Goal: Find specific page/section: Find specific page/section

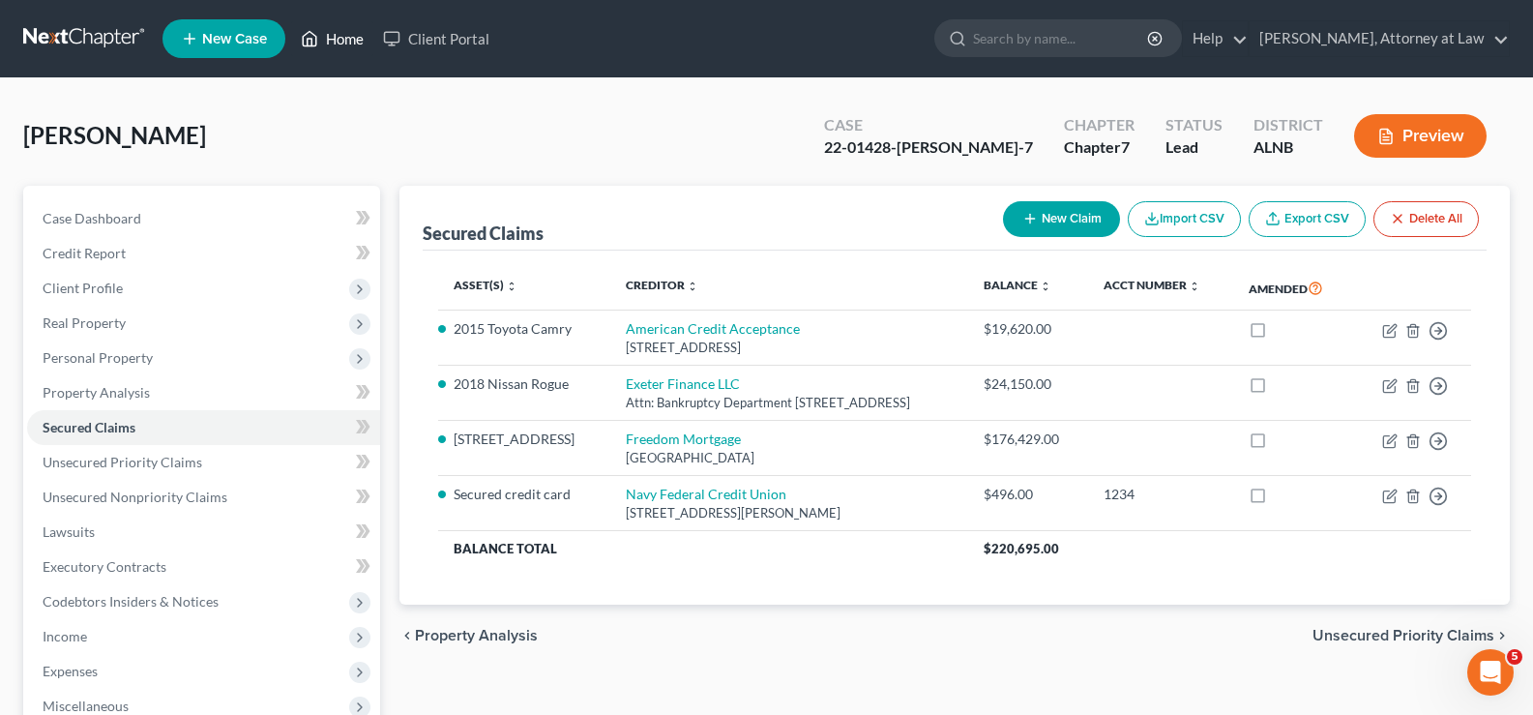
click at [352, 36] on link "Home" at bounding box center [332, 38] width 82 height 35
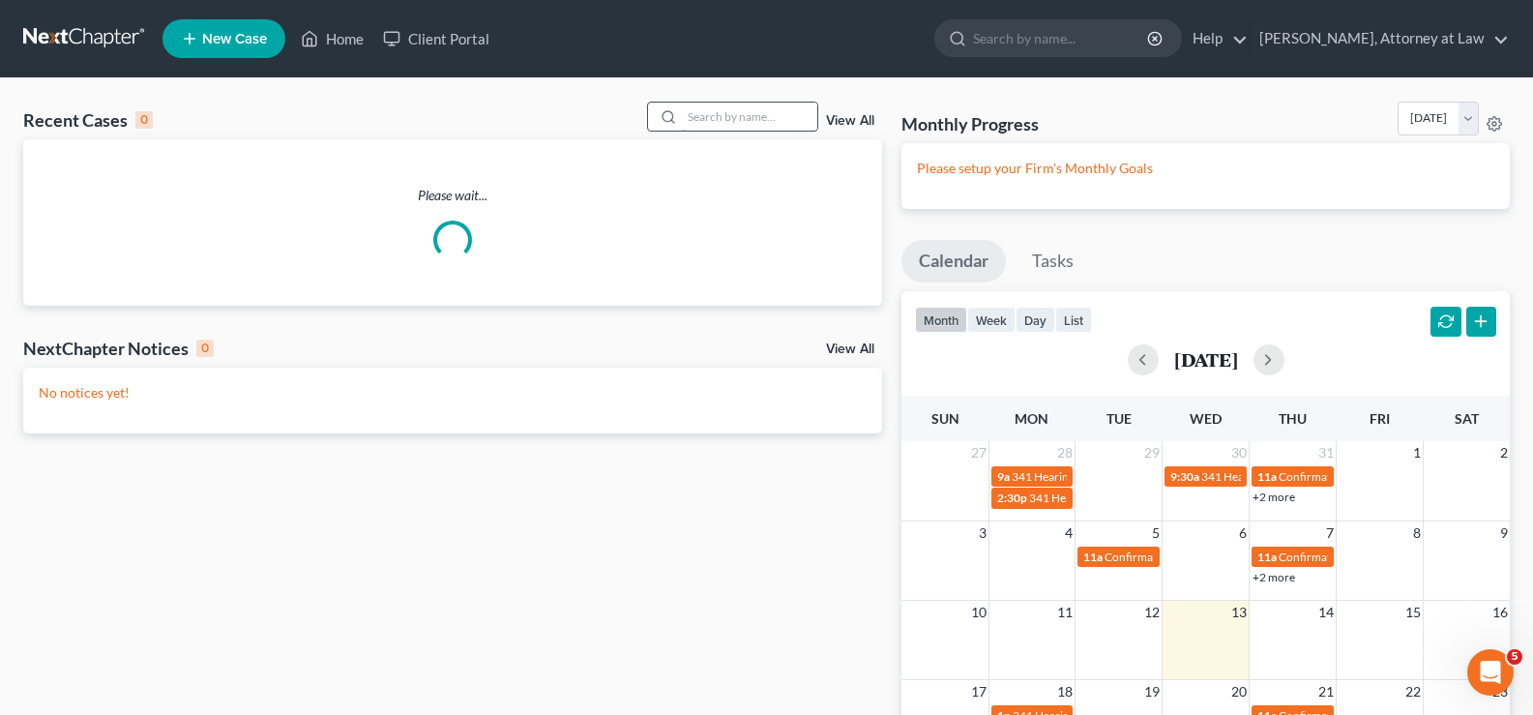
click at [704, 125] on input "search" at bounding box center [749, 116] width 135 height 28
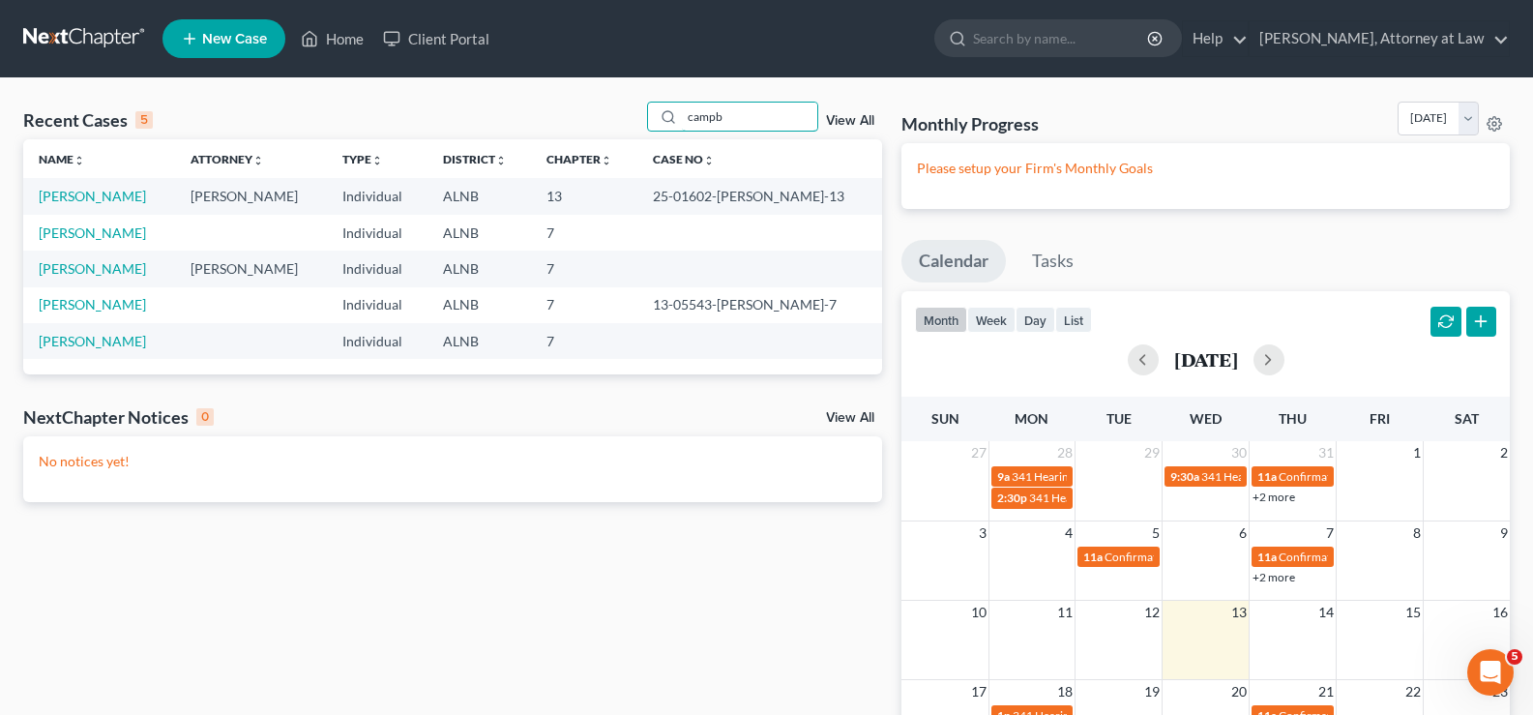
type input "campb"
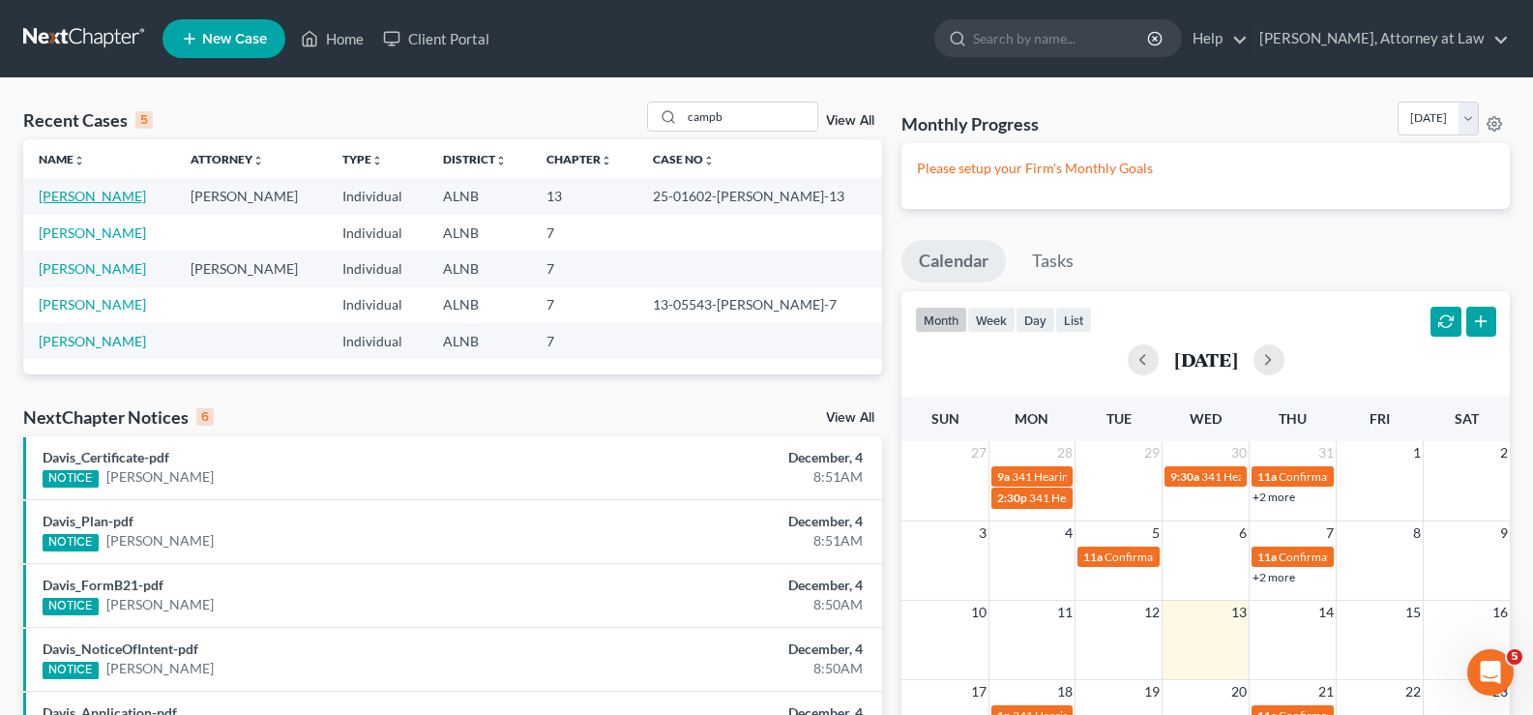
click at [125, 204] on link "[PERSON_NAME]" at bounding box center [92, 196] width 107 height 16
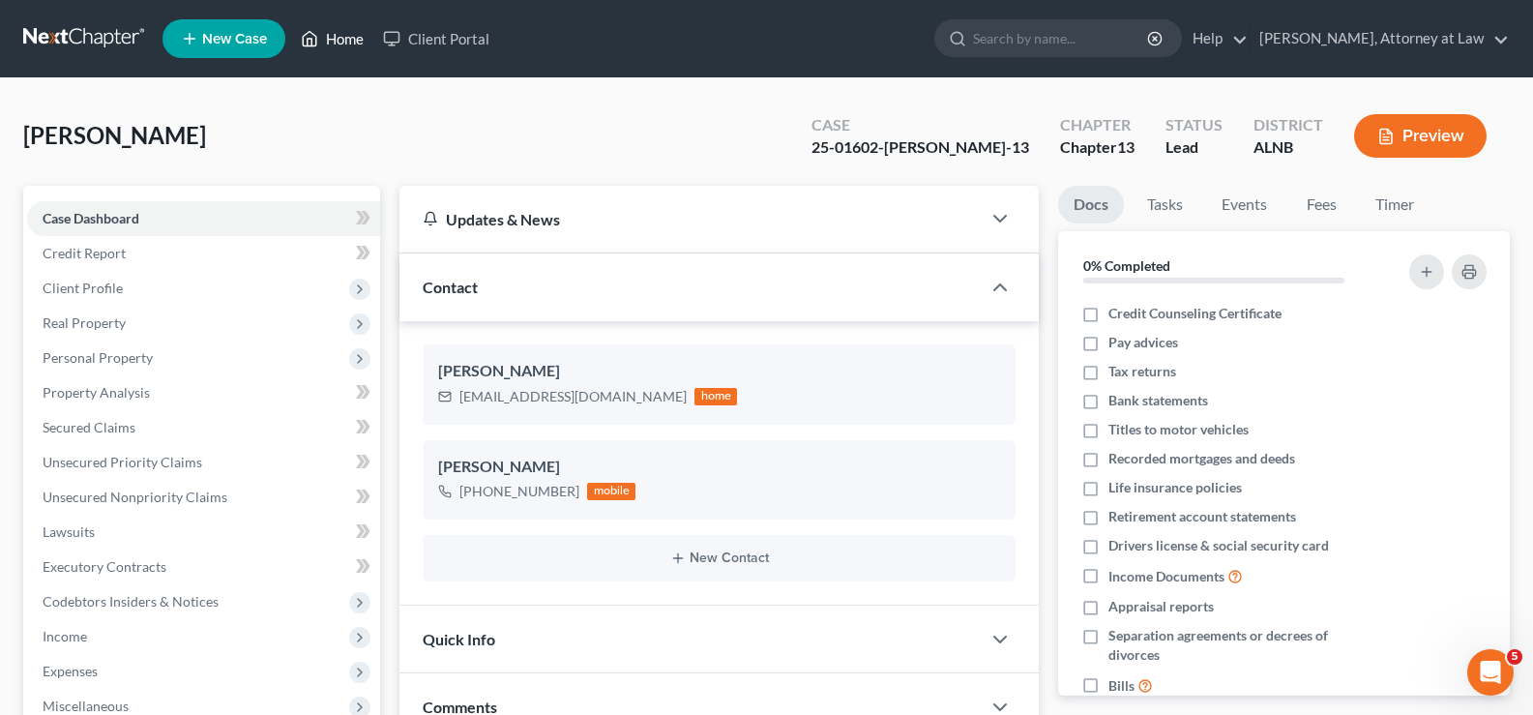
click at [344, 41] on link "Home" at bounding box center [332, 38] width 82 height 35
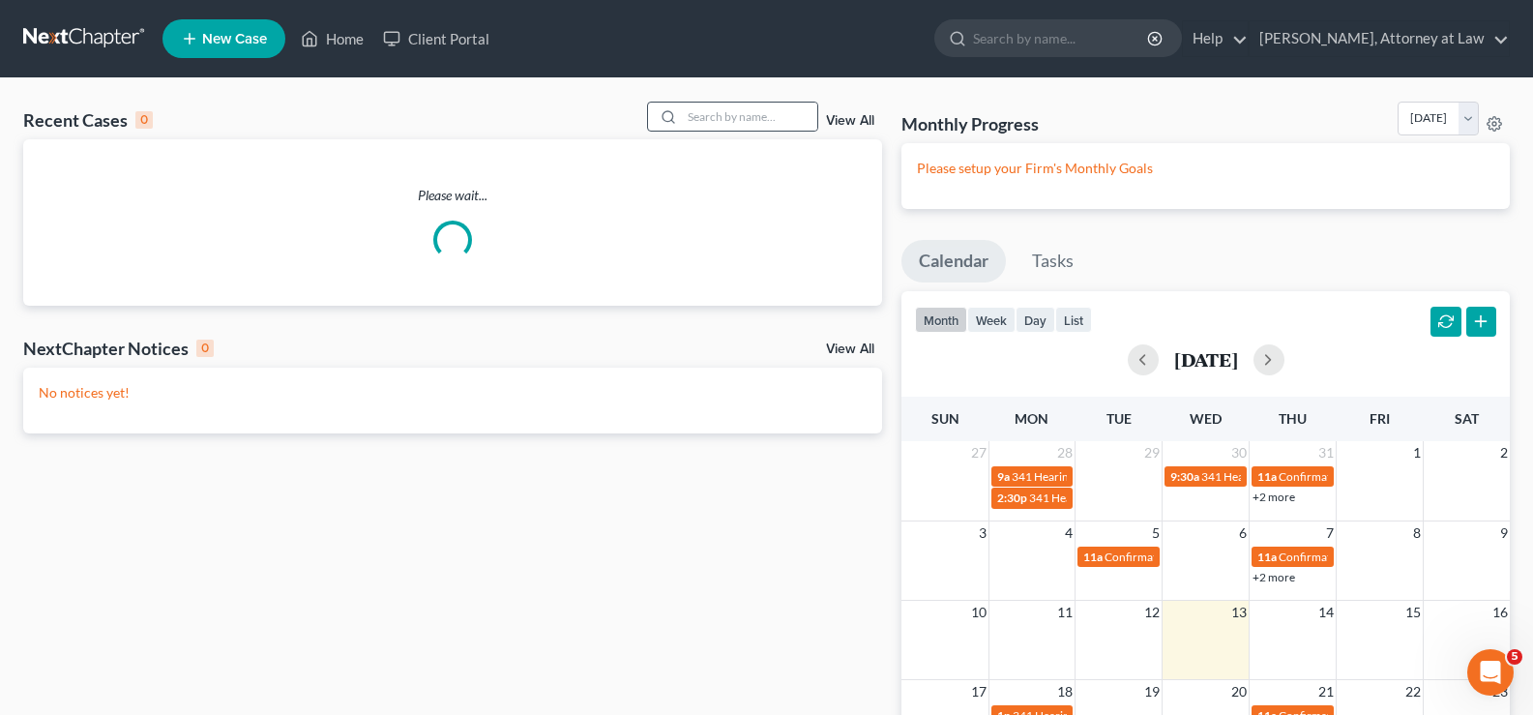
click at [745, 102] on div at bounding box center [733, 117] width 172 height 30
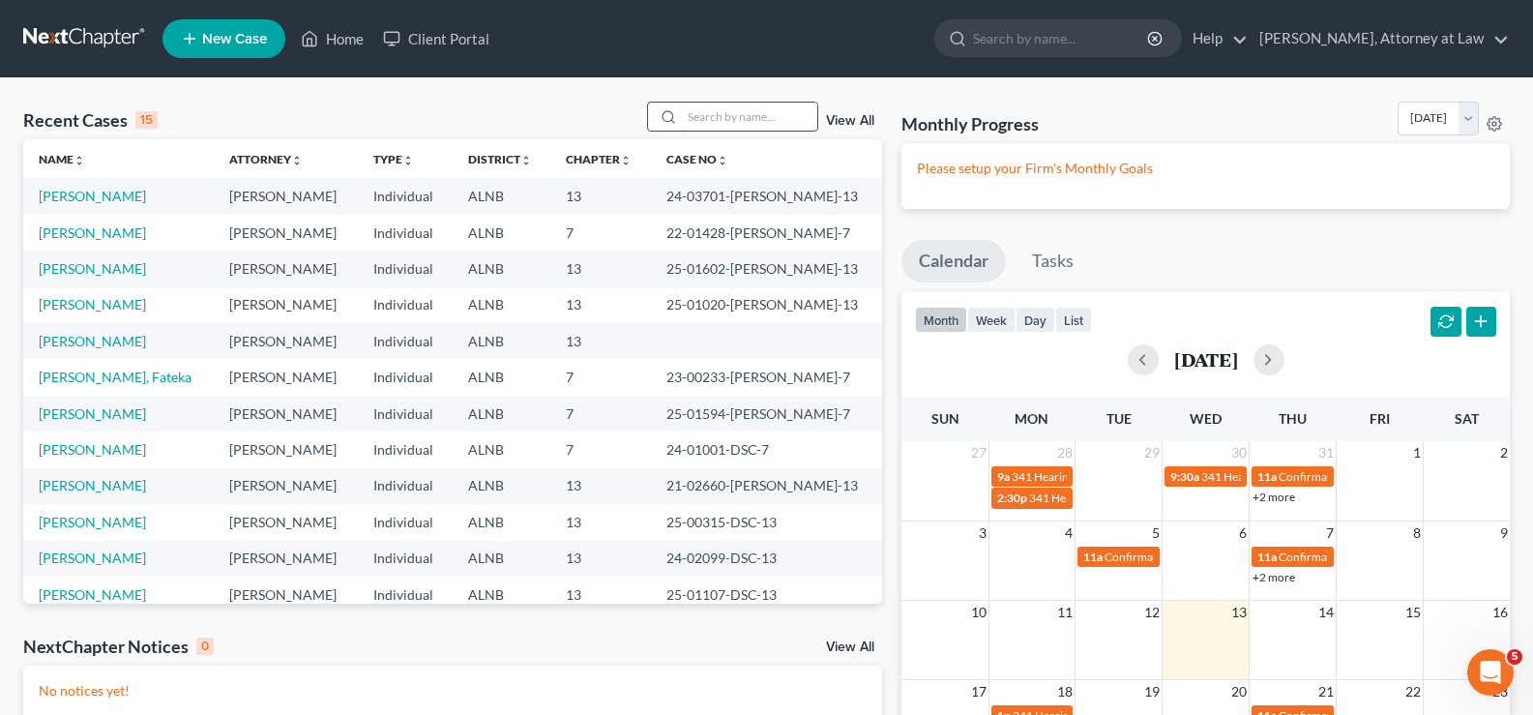
click at [690, 128] on input "search" at bounding box center [749, 116] width 135 height 28
type input "orum"
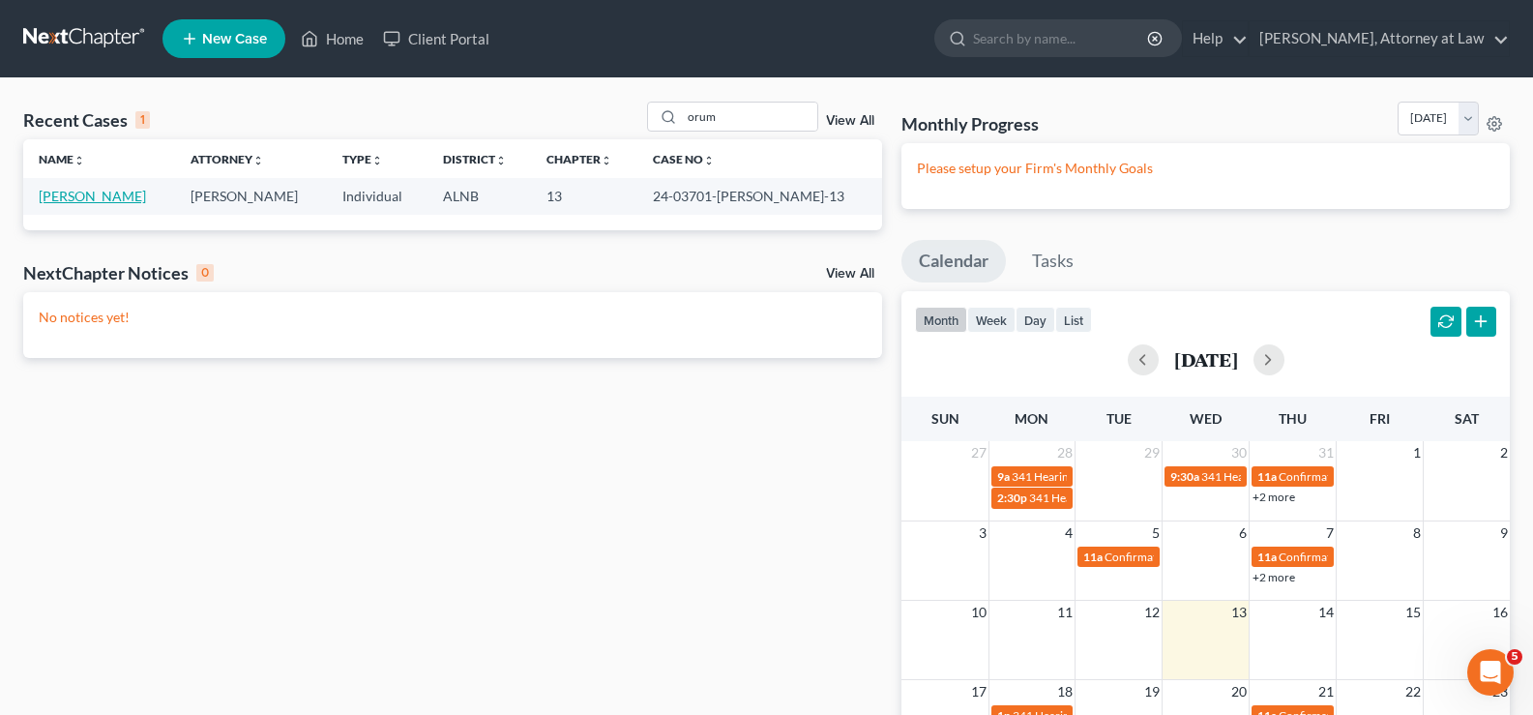
click at [108, 201] on link "[PERSON_NAME]" at bounding box center [92, 196] width 107 height 16
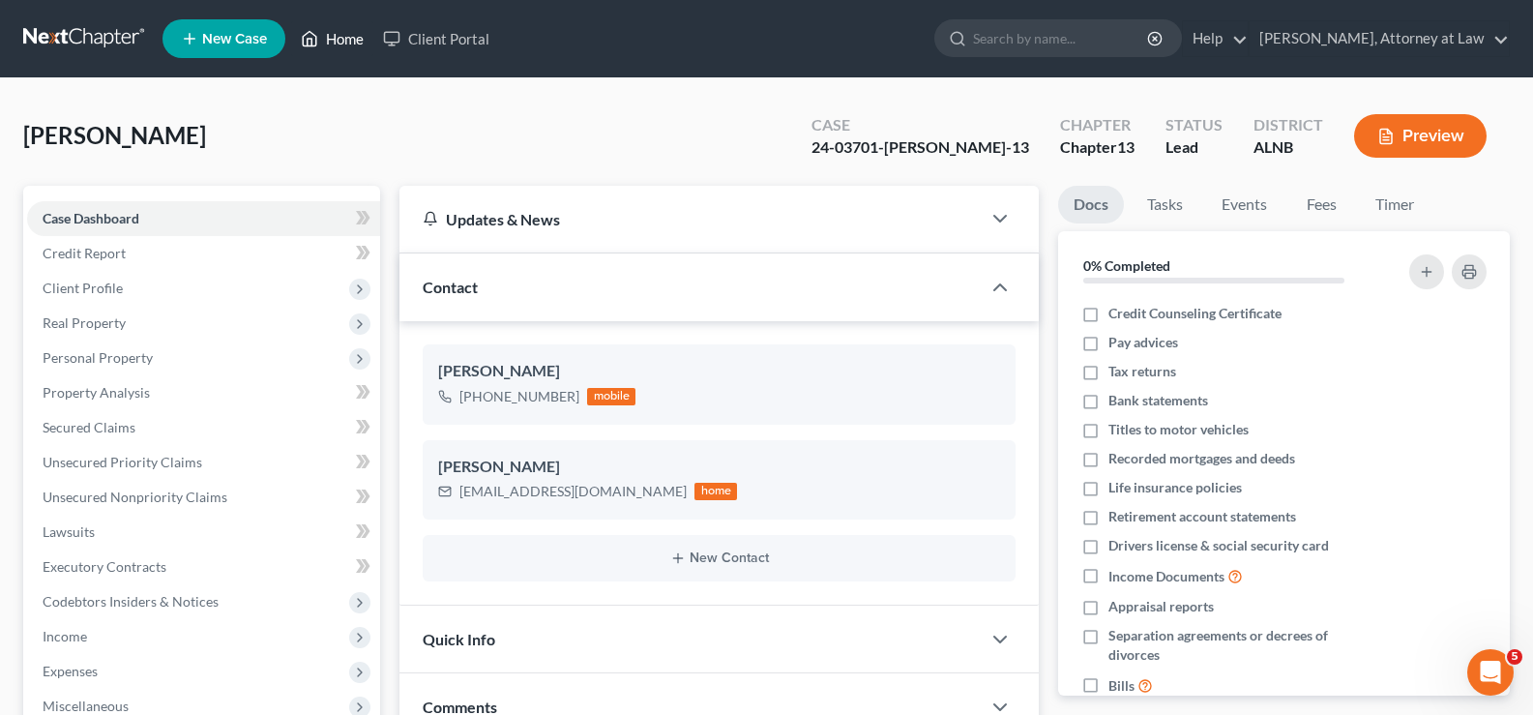
drag, startPoint x: 339, startPoint y: 46, endPoint x: 623, endPoint y: 69, distance: 284.2
click at [341, 48] on link "Home" at bounding box center [332, 38] width 82 height 35
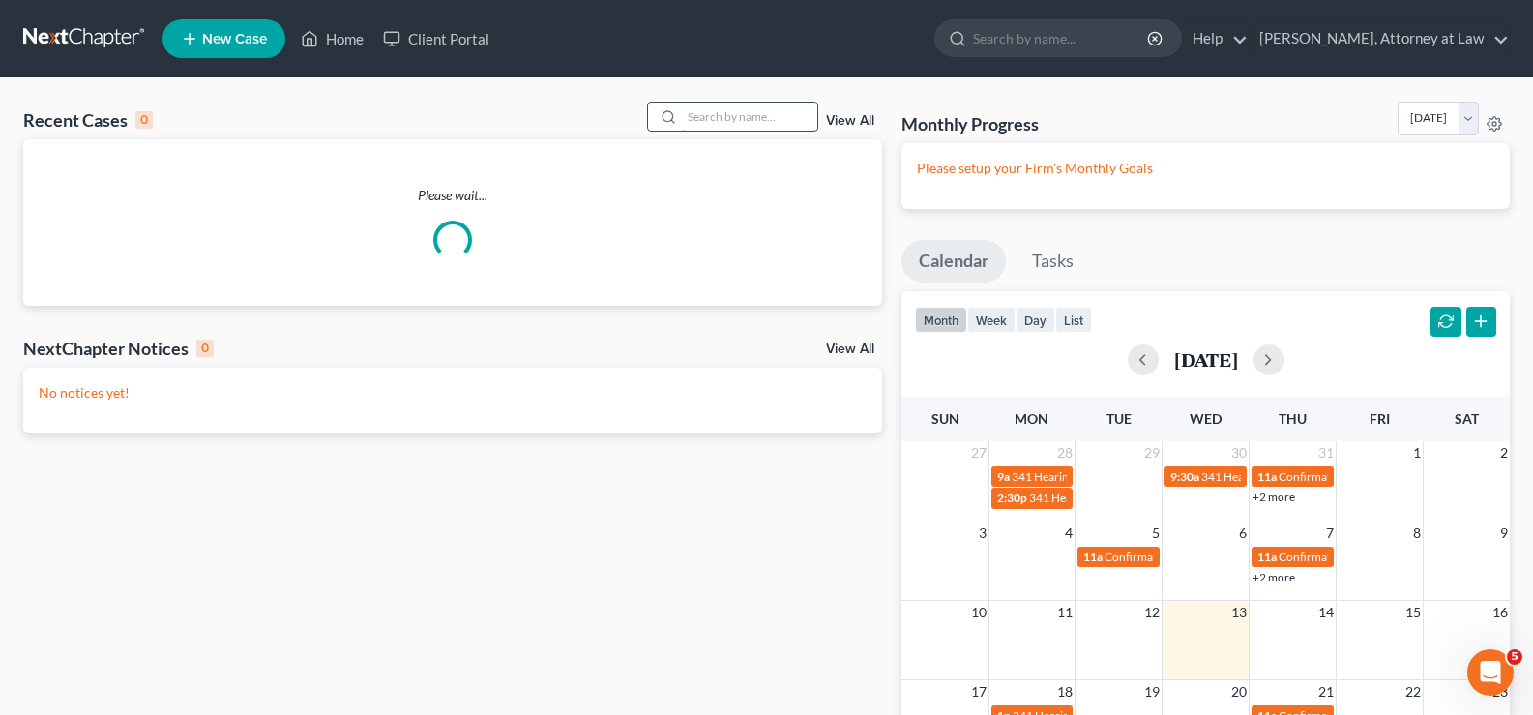
click at [748, 117] on input "search" at bounding box center [749, 116] width 135 height 28
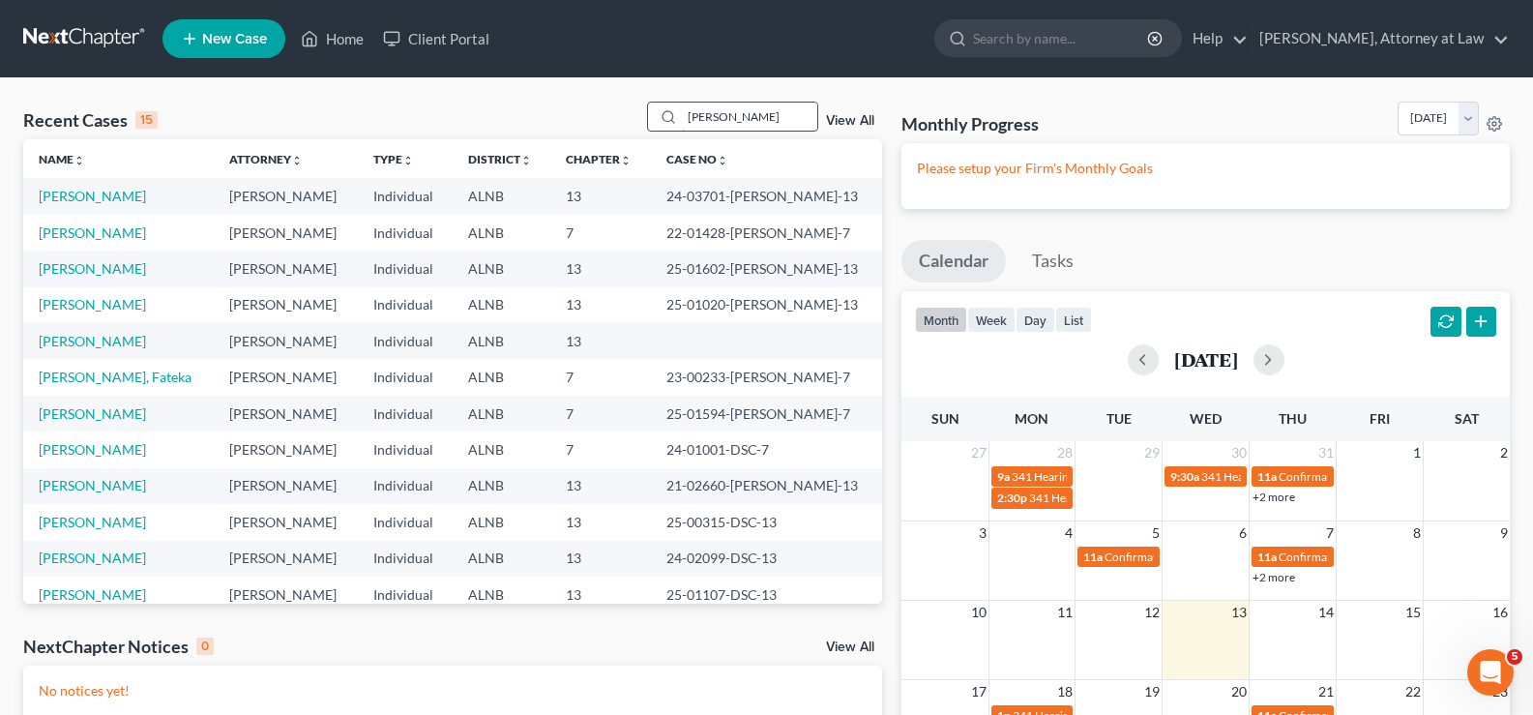
type input "williams"
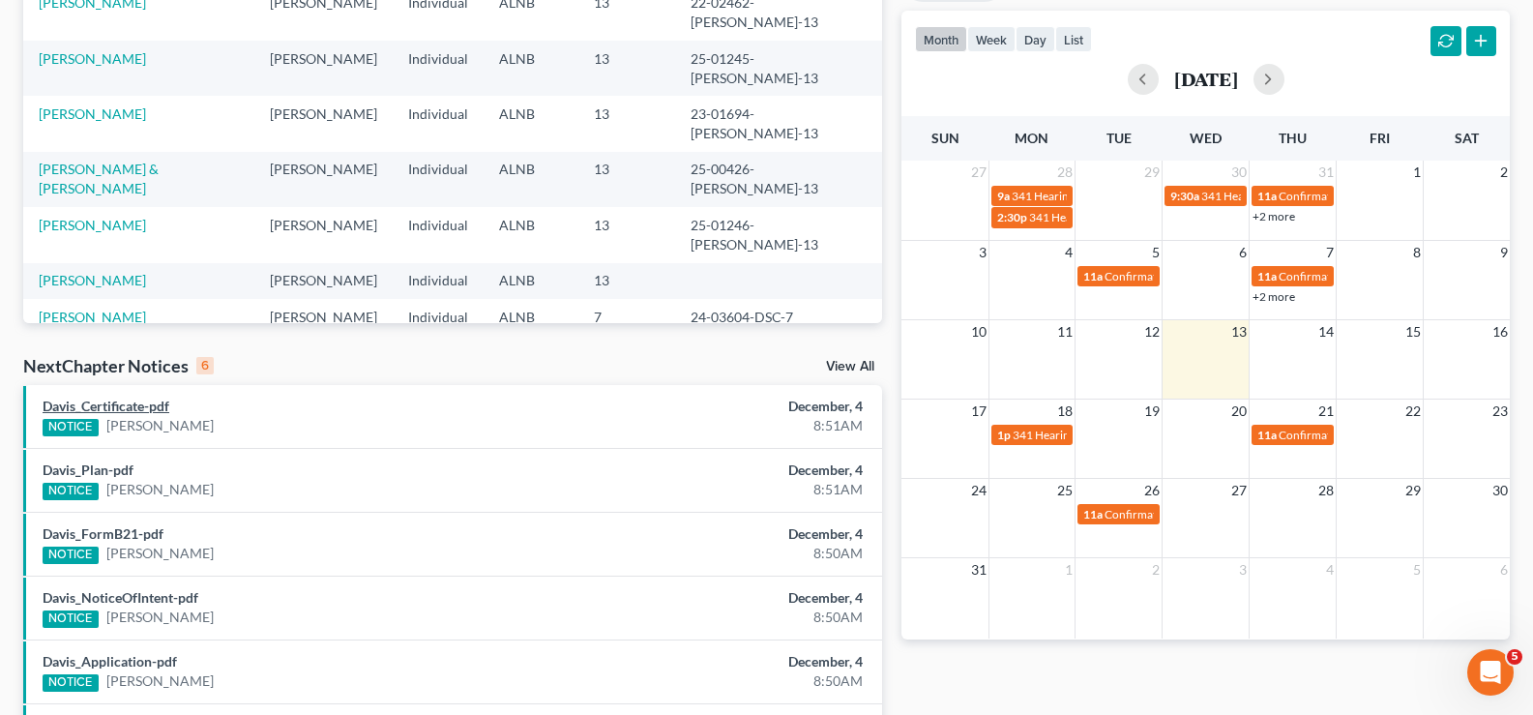
scroll to position [290, 0]
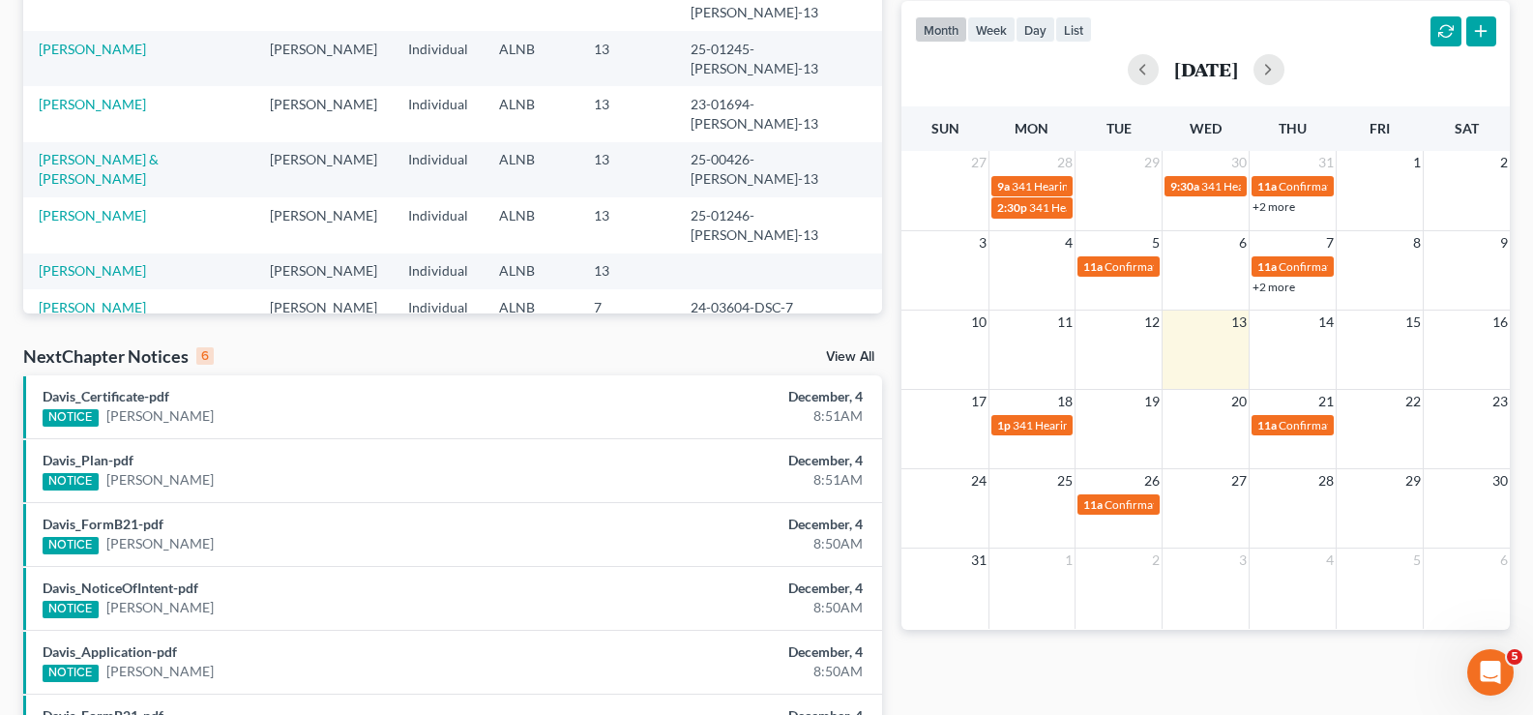
click at [118, 426] on link "Williams, Tandra" at bounding box center [92, 434] width 107 height 16
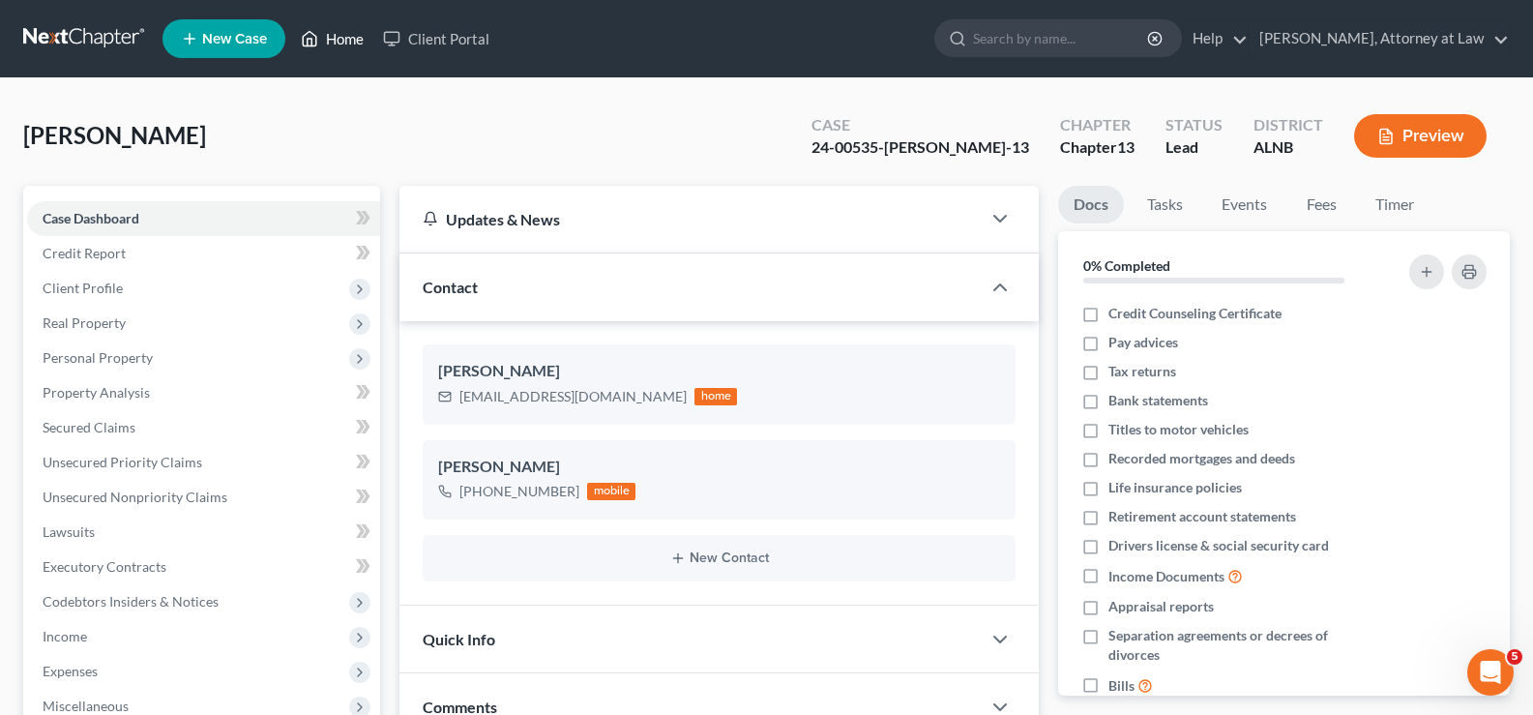
drag, startPoint x: 345, startPoint y: 33, endPoint x: 432, endPoint y: 72, distance: 95.2
click at [346, 35] on link "Home" at bounding box center [332, 38] width 82 height 35
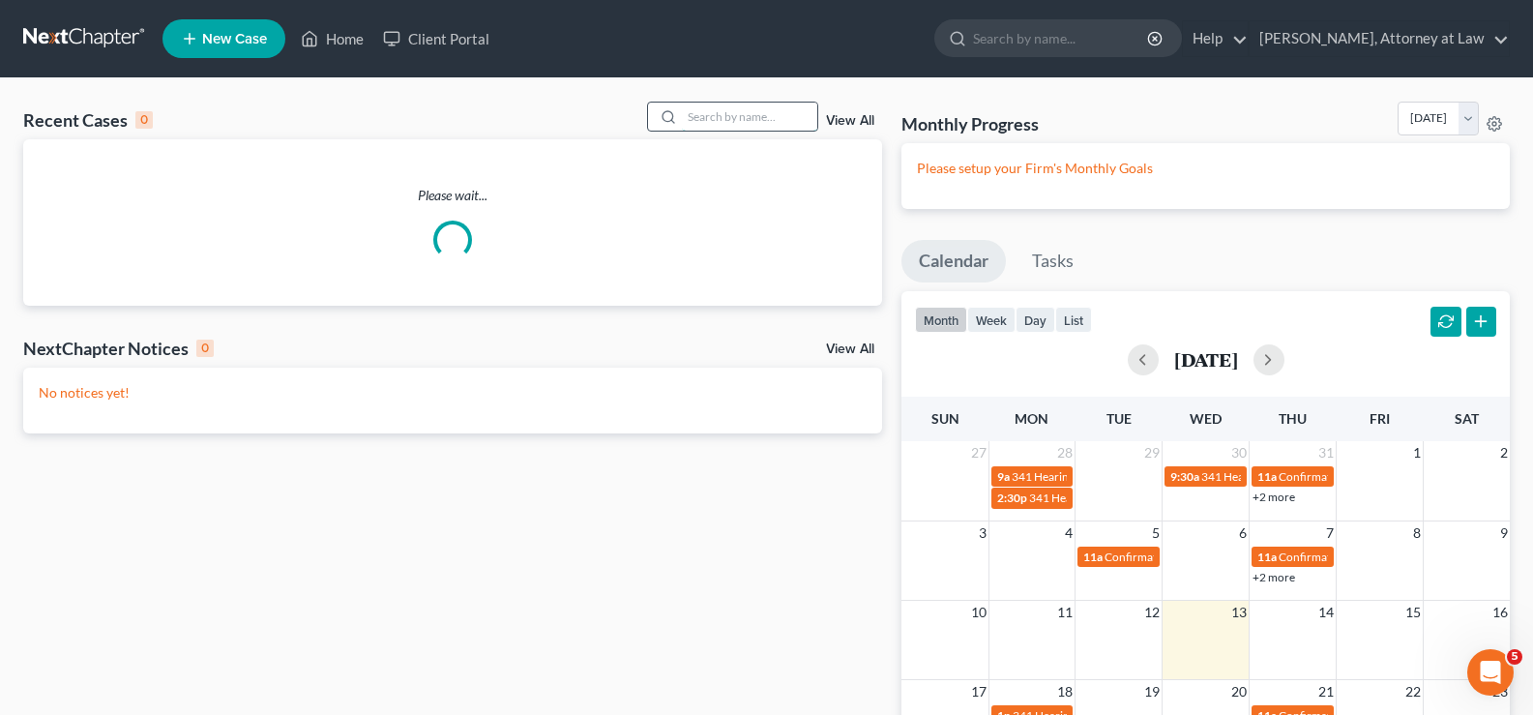
click at [709, 122] on input "search" at bounding box center [749, 116] width 135 height 28
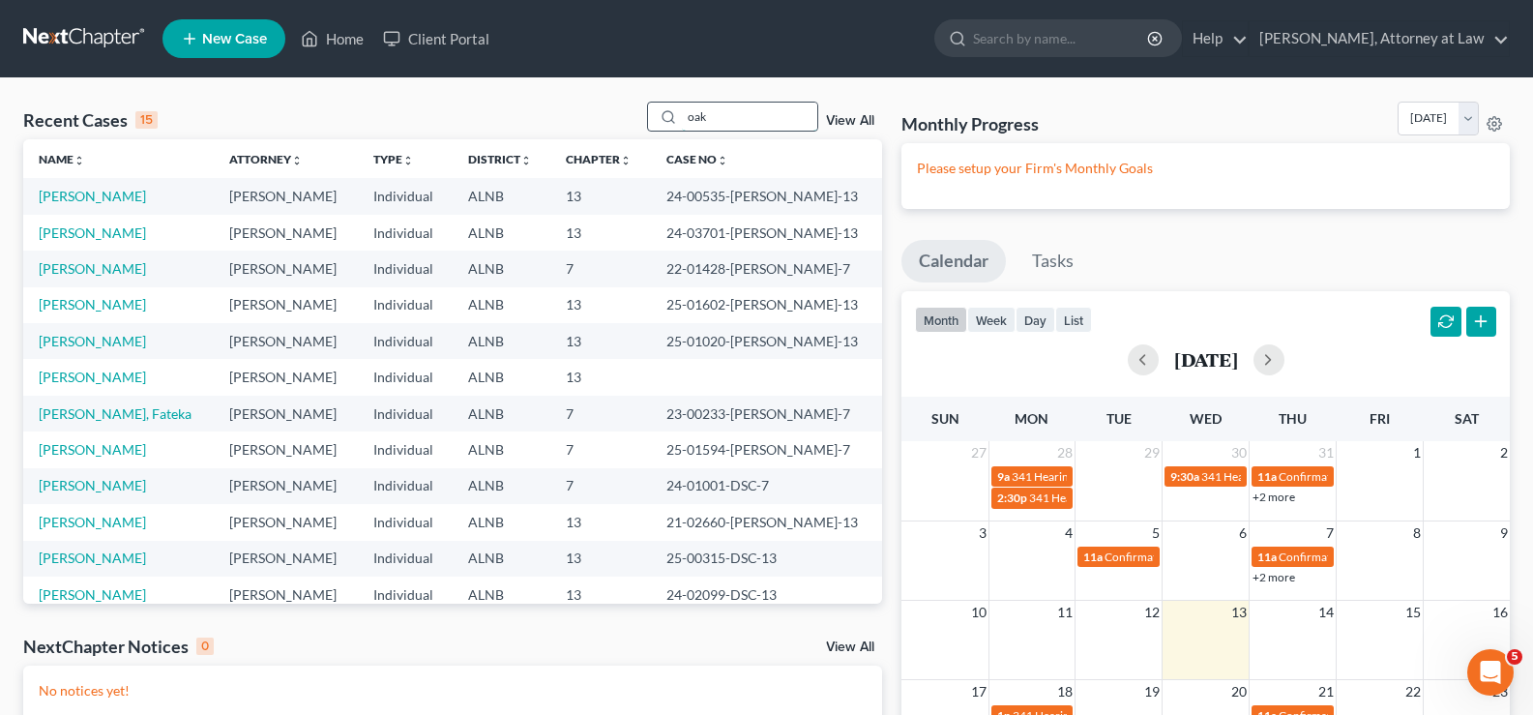
type input "oak"
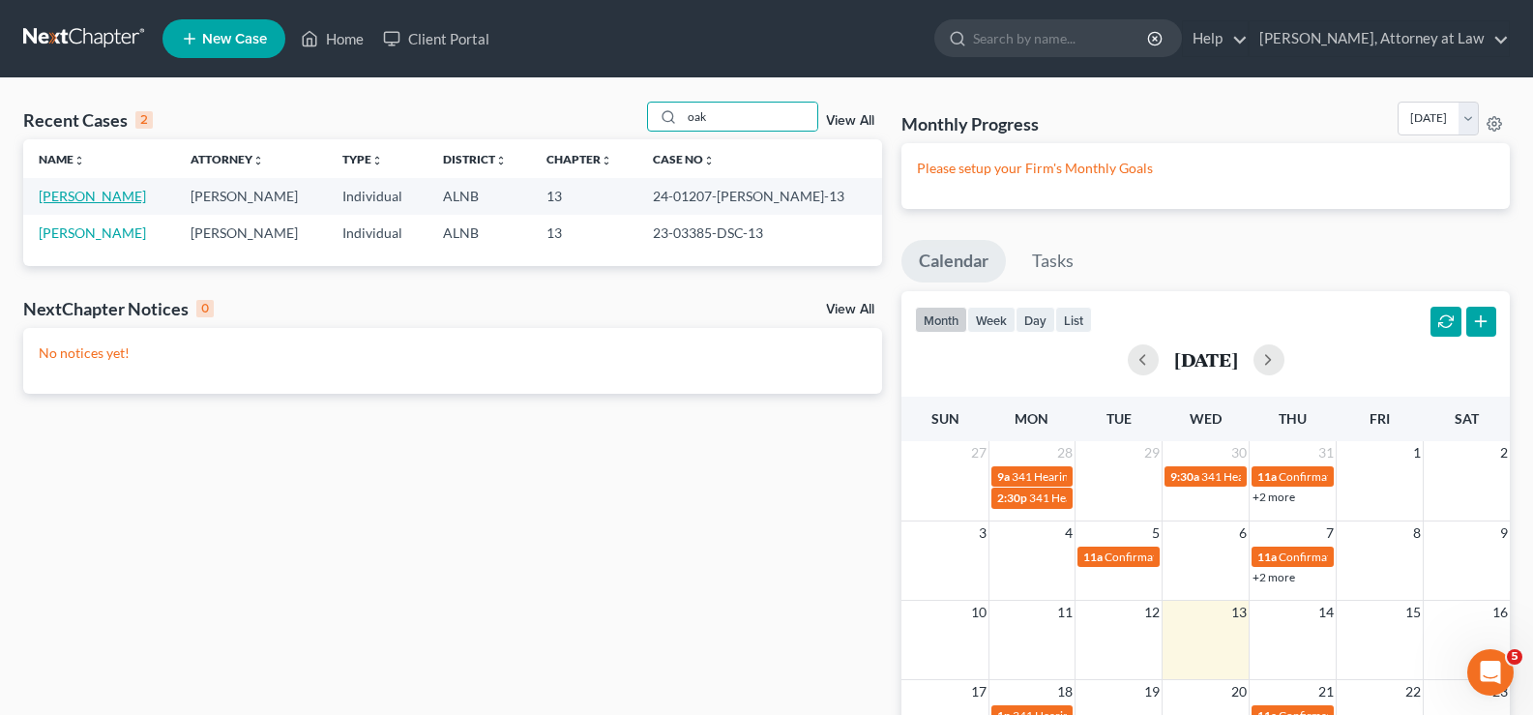
click at [97, 200] on link "Oakes, Robert" at bounding box center [92, 196] width 107 height 16
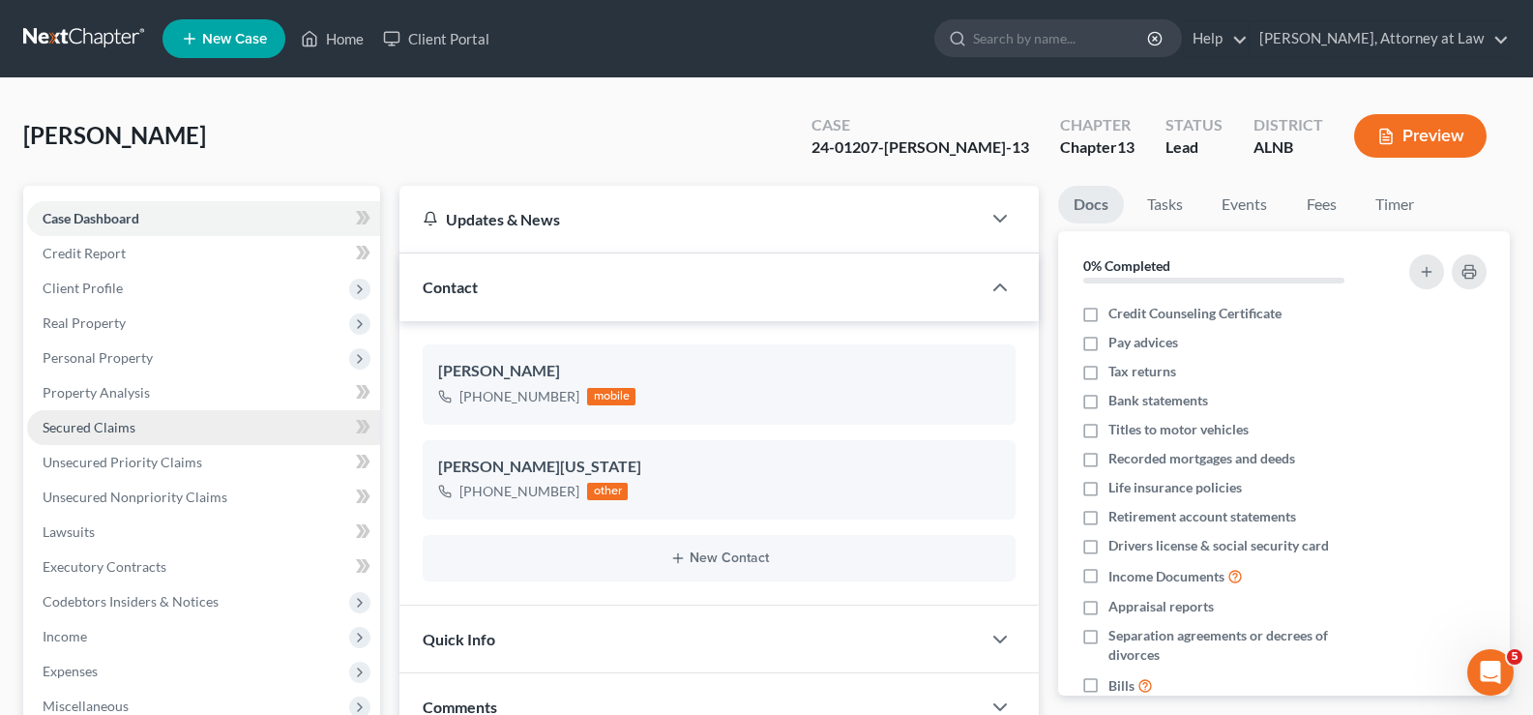
click at [92, 429] on span "Secured Claims" at bounding box center [89, 427] width 93 height 16
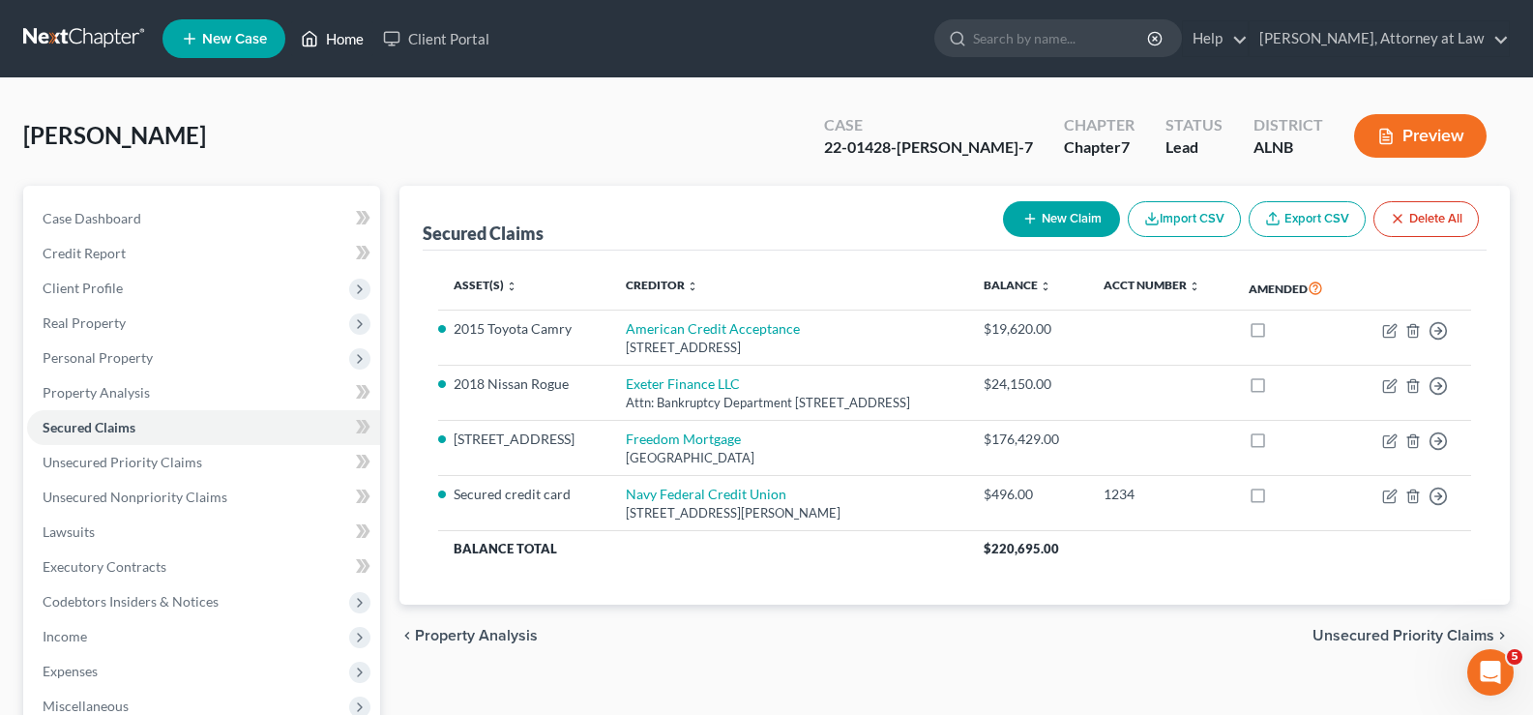
click at [336, 33] on link "Home" at bounding box center [332, 38] width 82 height 35
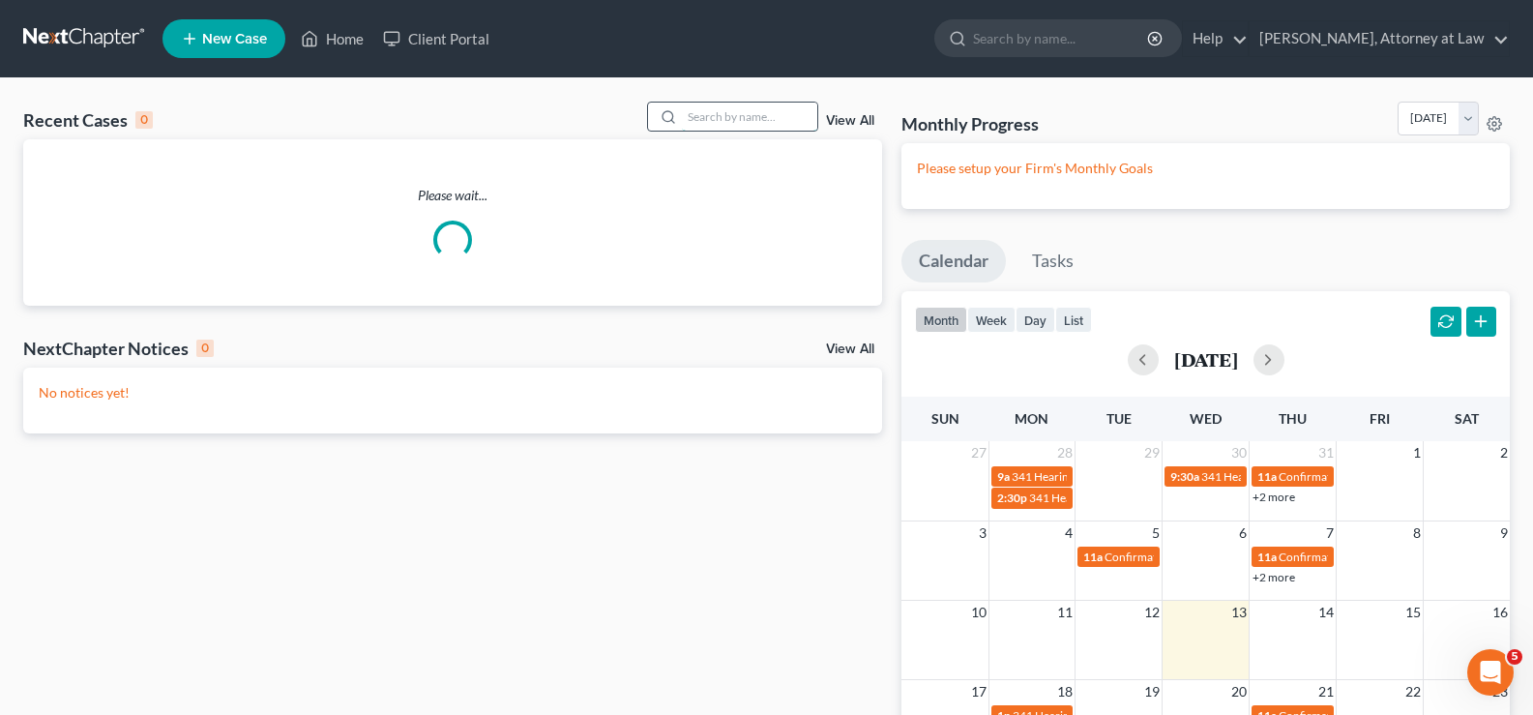
click at [730, 116] on input "search" at bounding box center [749, 116] width 135 height 28
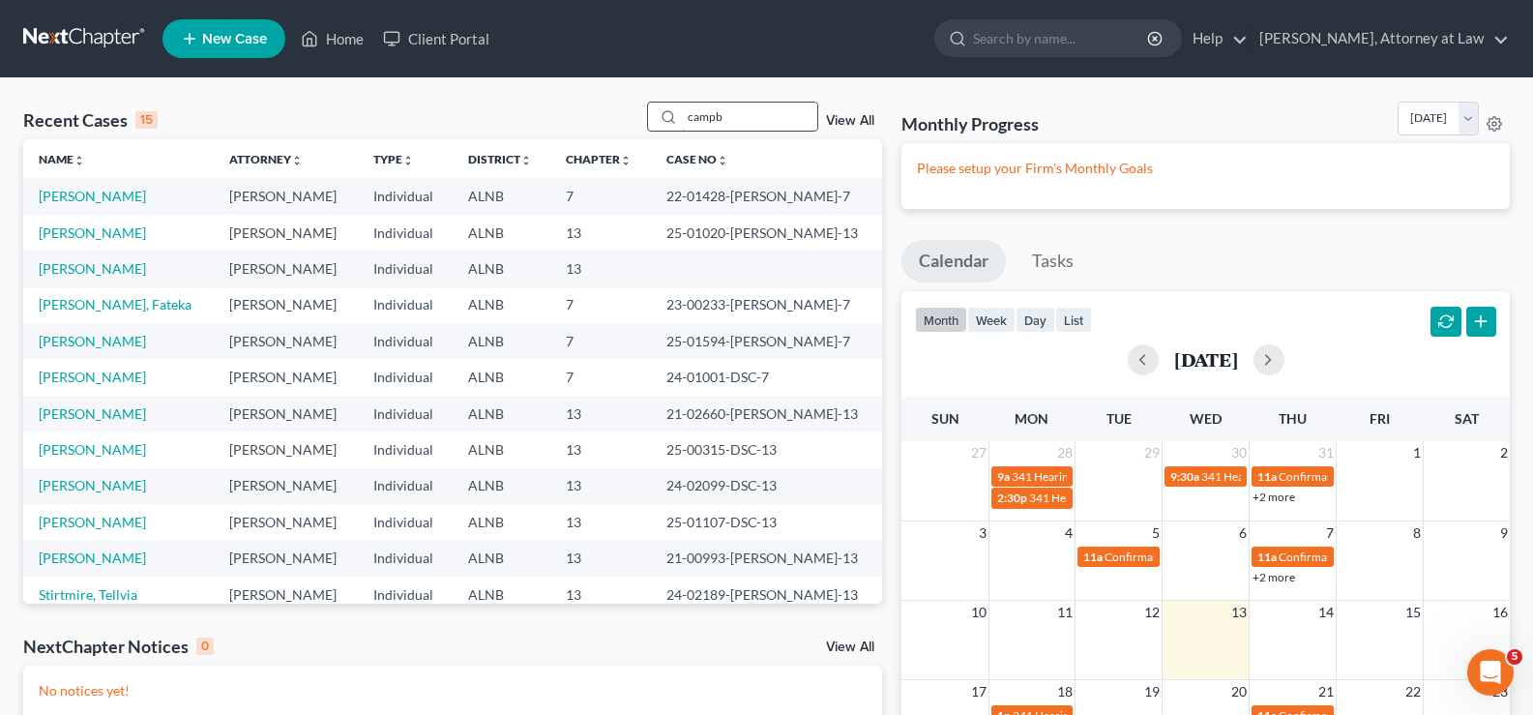
type input "campb"
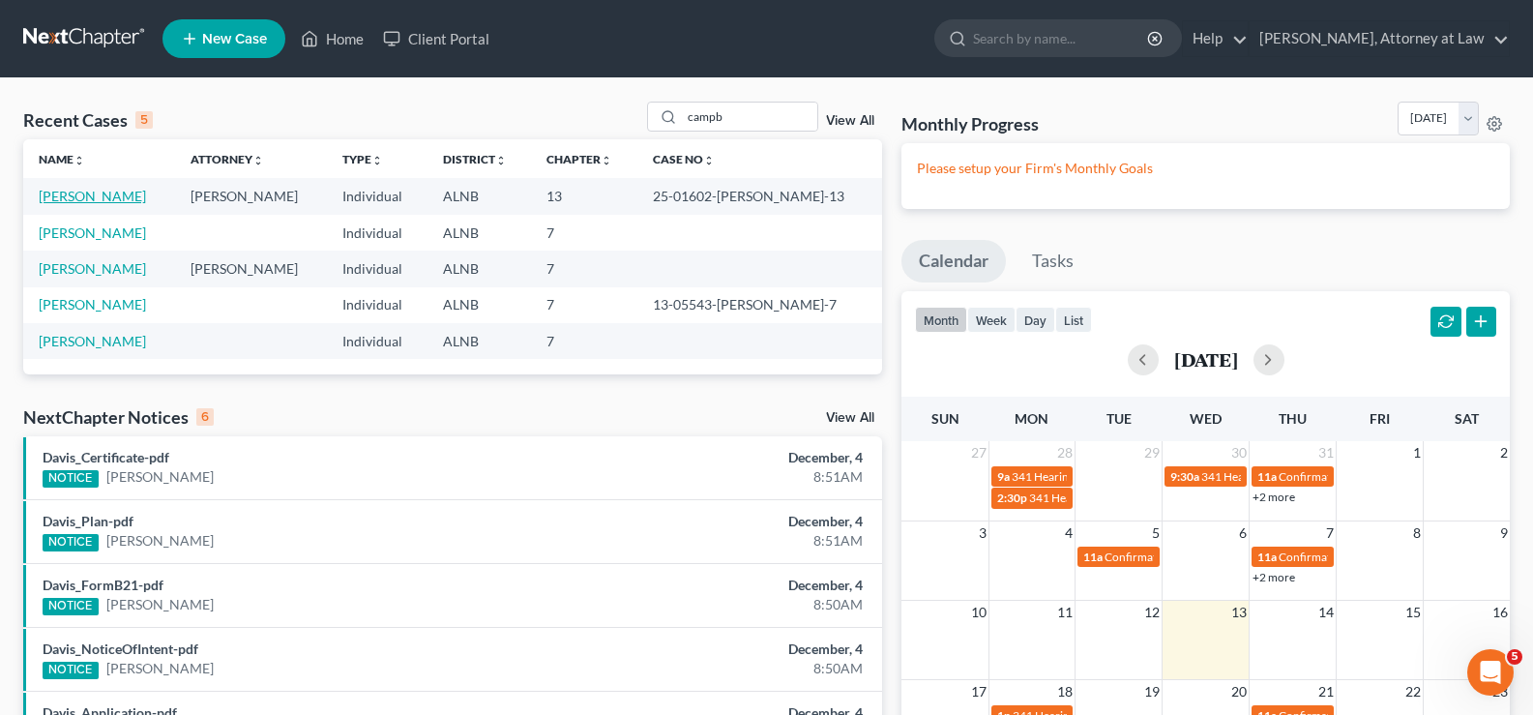
click at [105, 197] on link "[PERSON_NAME]" at bounding box center [92, 196] width 107 height 16
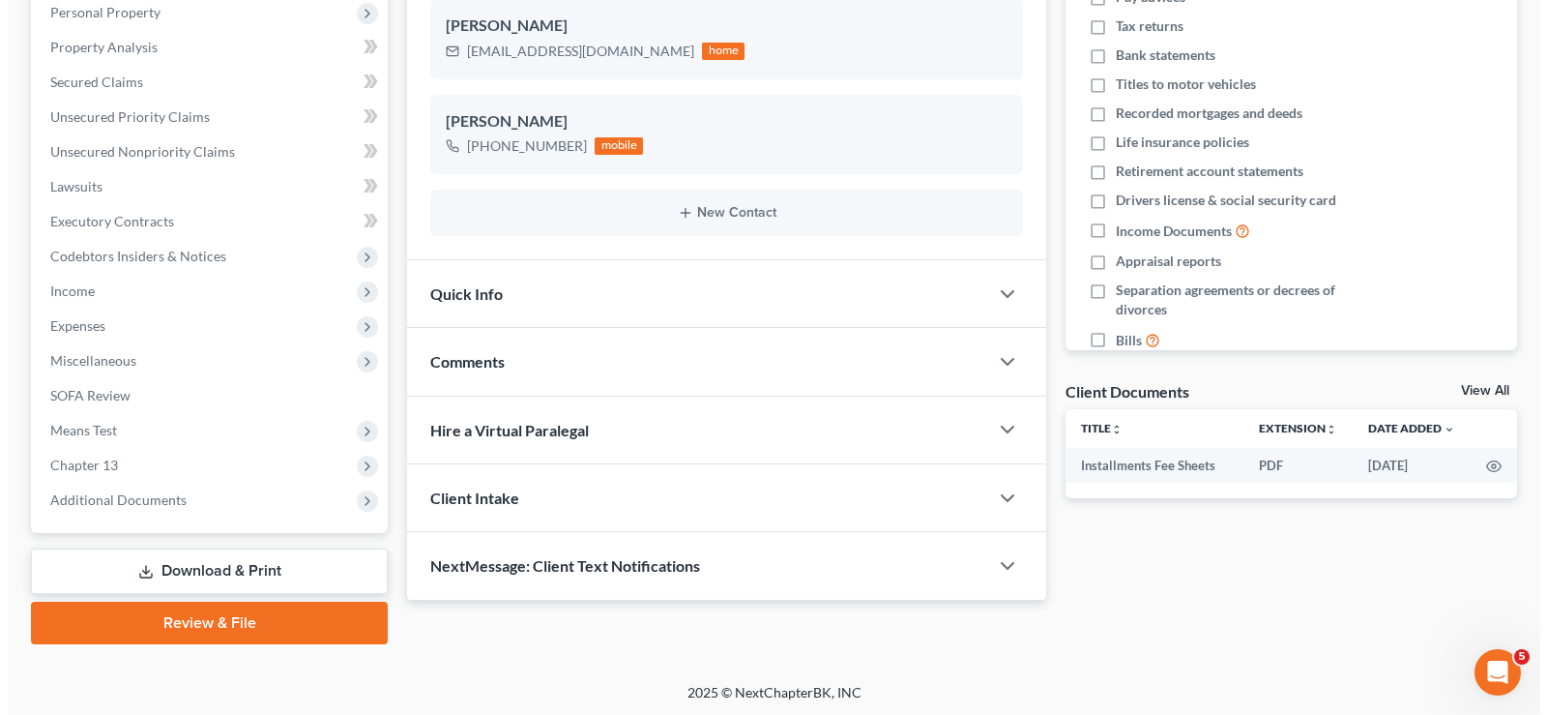
scroll to position [348, 0]
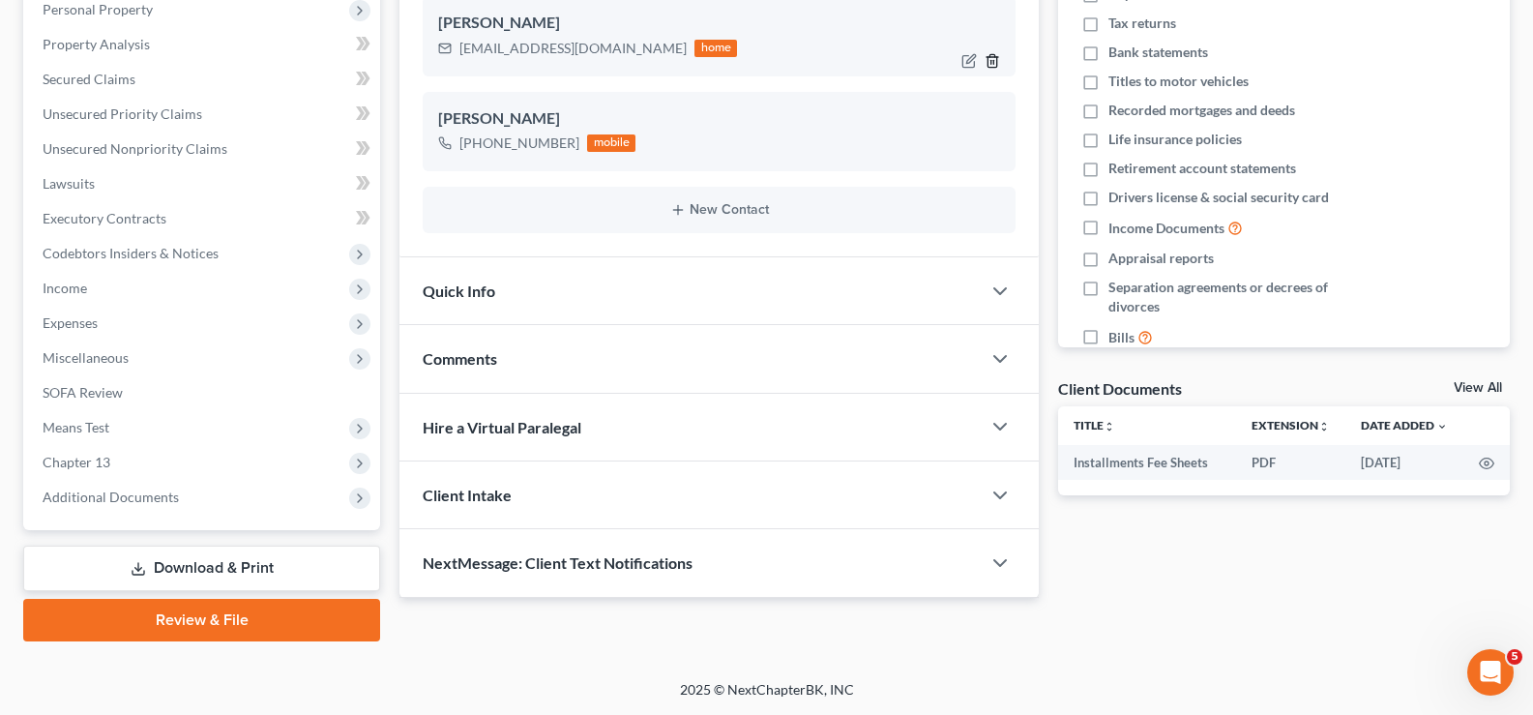
click at [988, 53] on icon "button" at bounding box center [991, 60] width 15 height 15
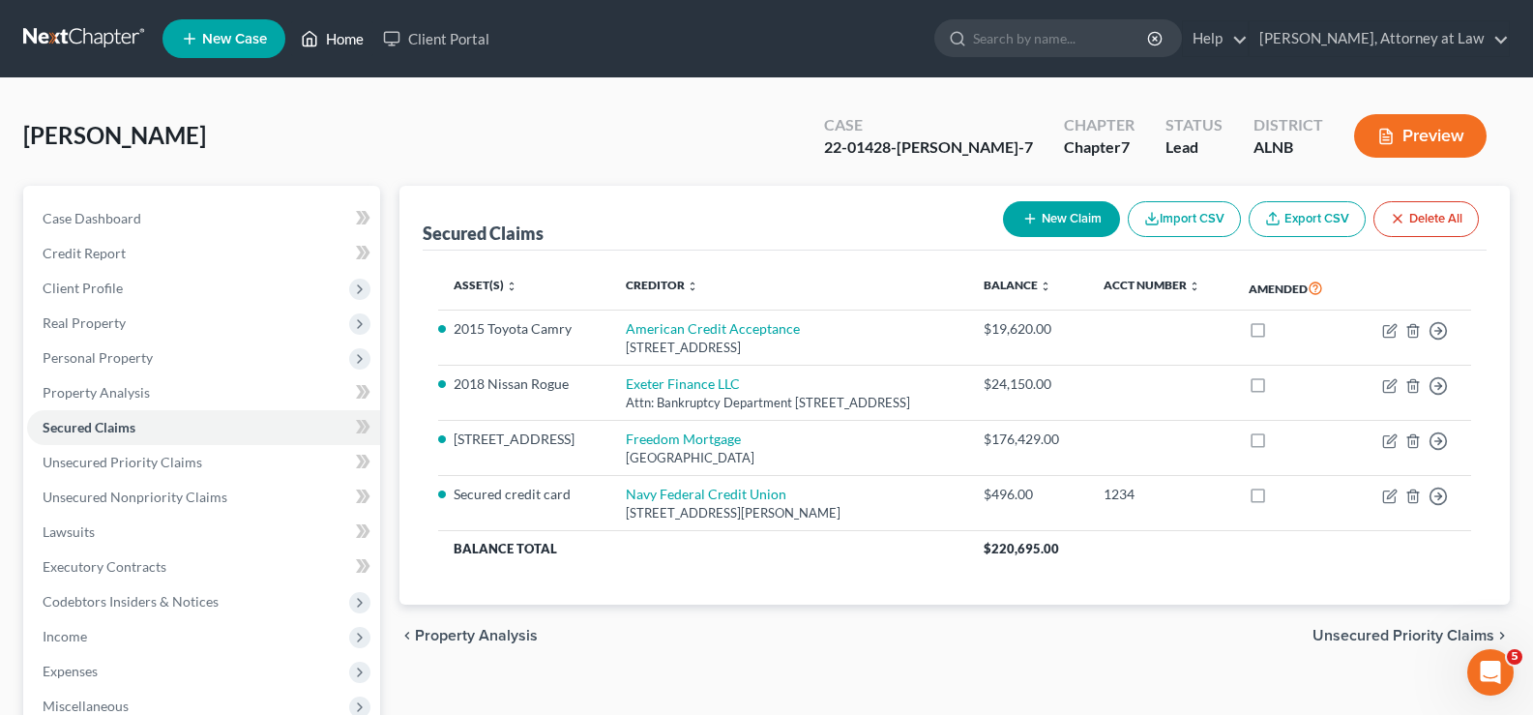
click at [368, 43] on link "Home" at bounding box center [332, 38] width 82 height 35
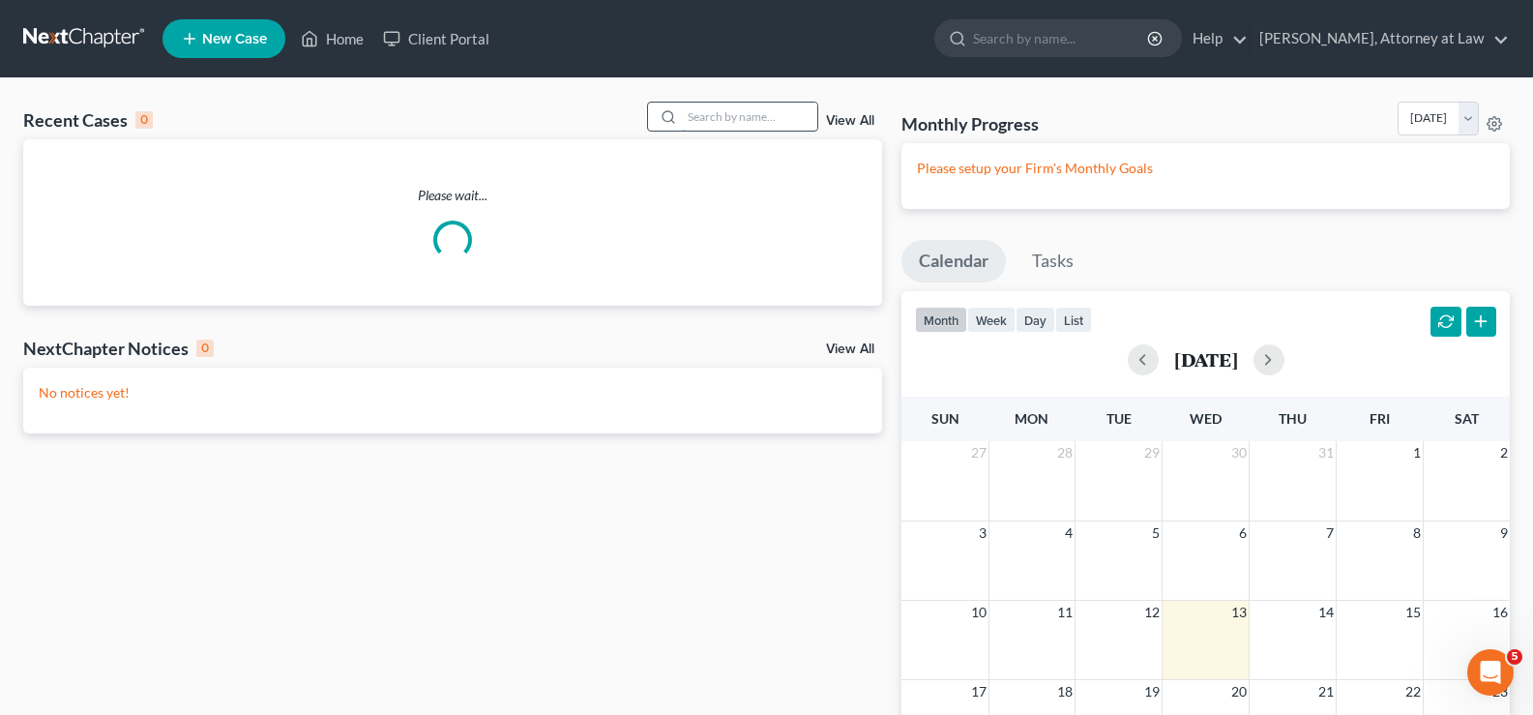
click at [699, 114] on input "search" at bounding box center [749, 116] width 135 height 28
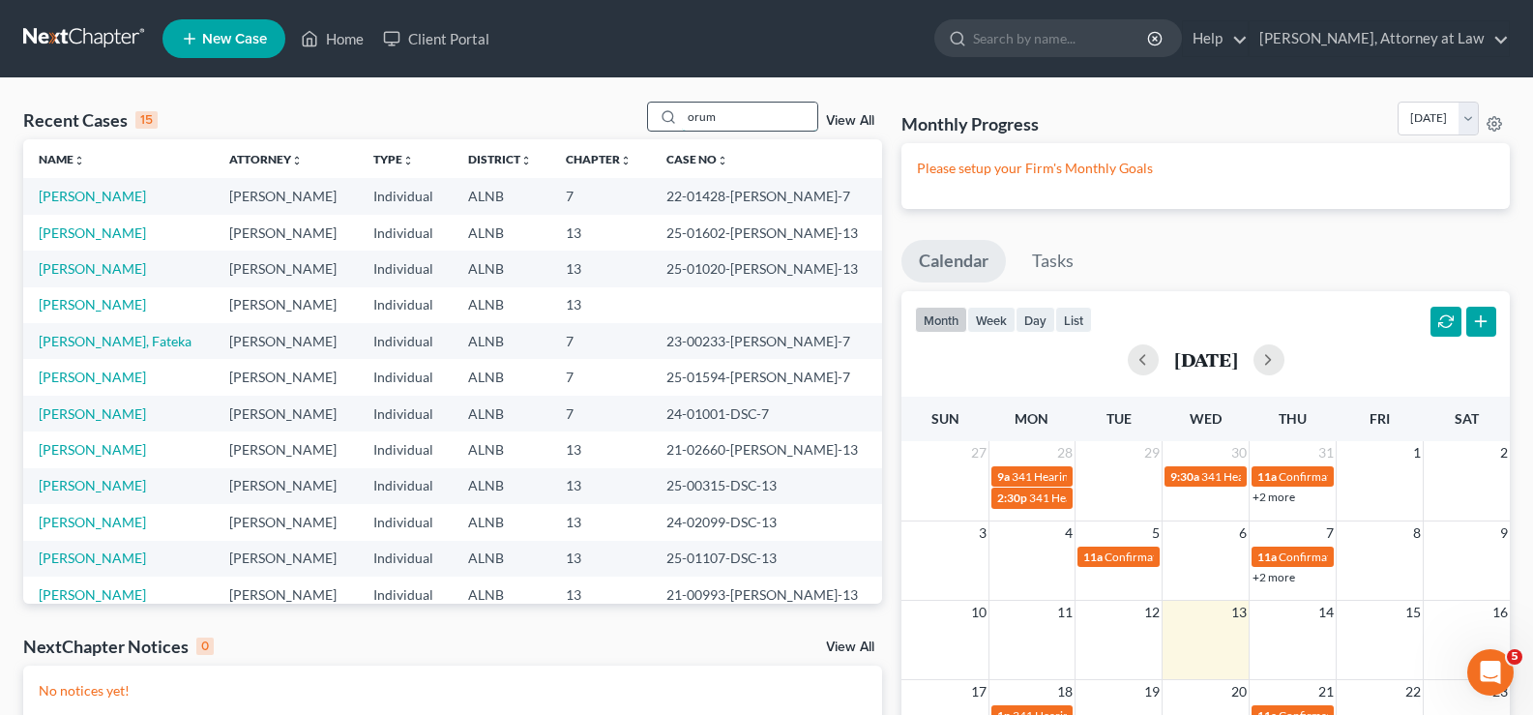
type input "orum"
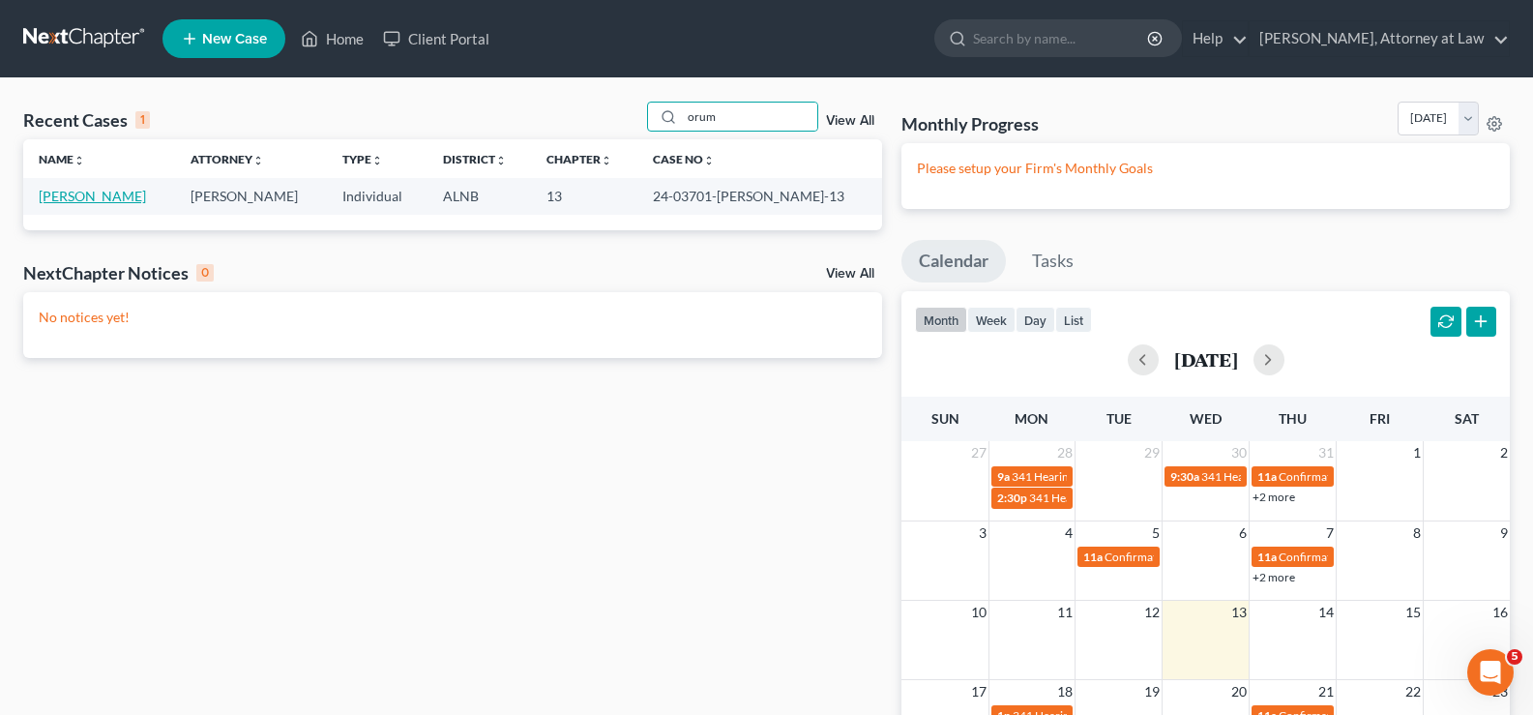
click at [102, 199] on link "[PERSON_NAME]" at bounding box center [92, 196] width 107 height 16
